Goal: Transaction & Acquisition: Purchase product/service

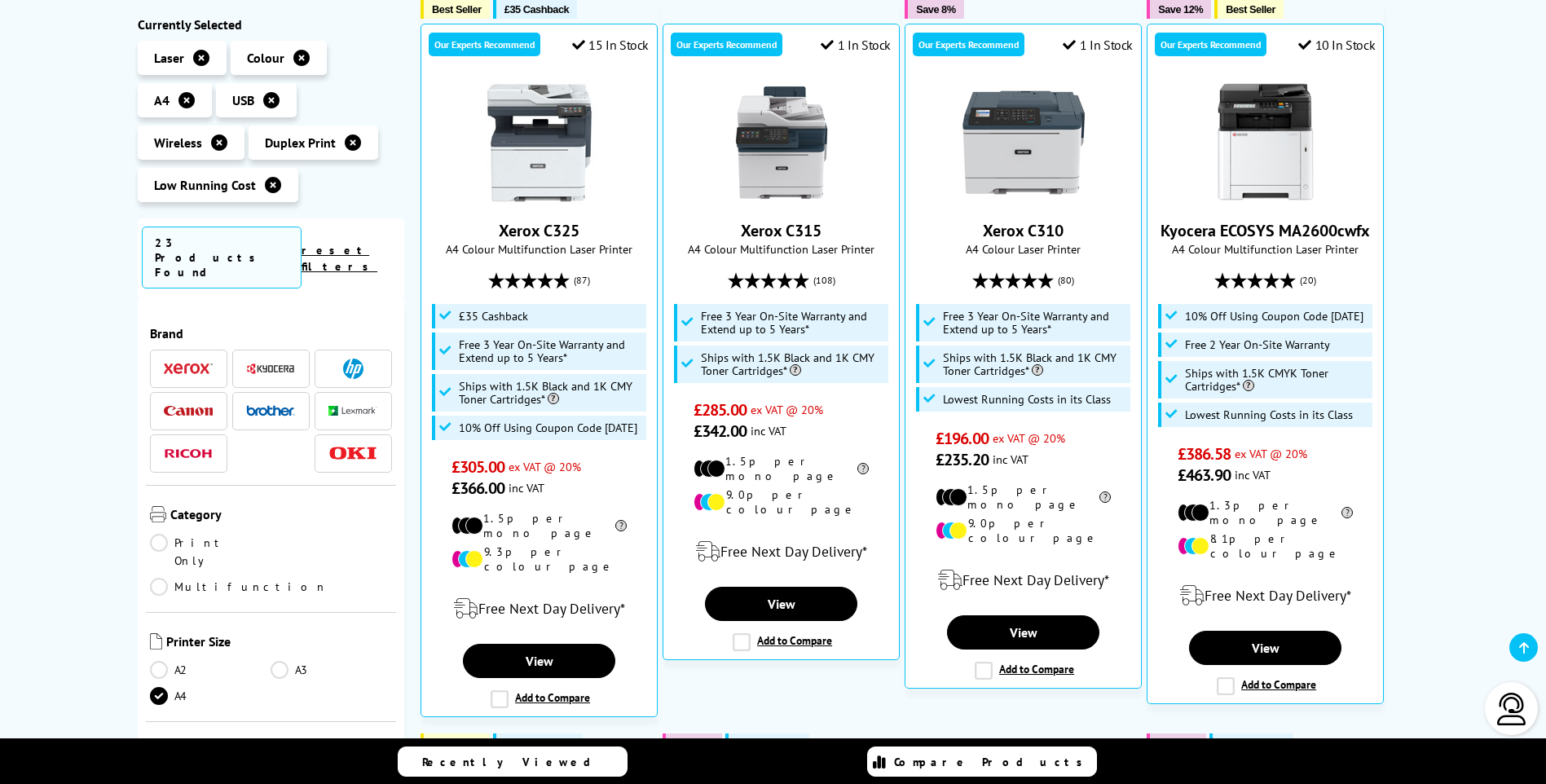
scroll to position [405, 0]
